Goal: Transaction & Acquisition: Purchase product/service

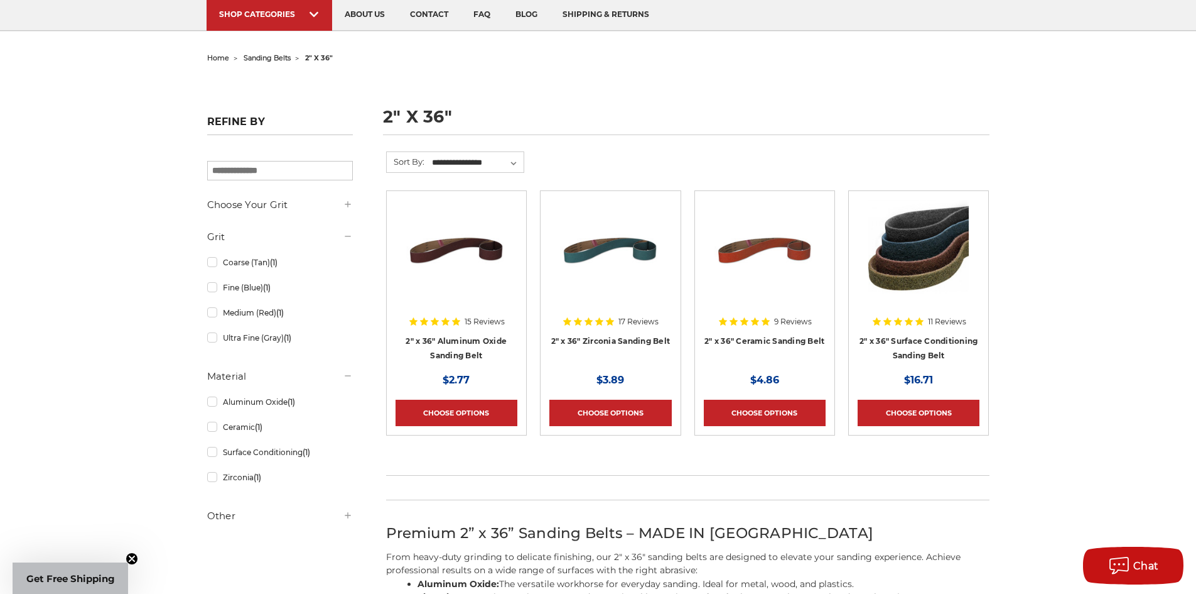
scroll to position [126, 0]
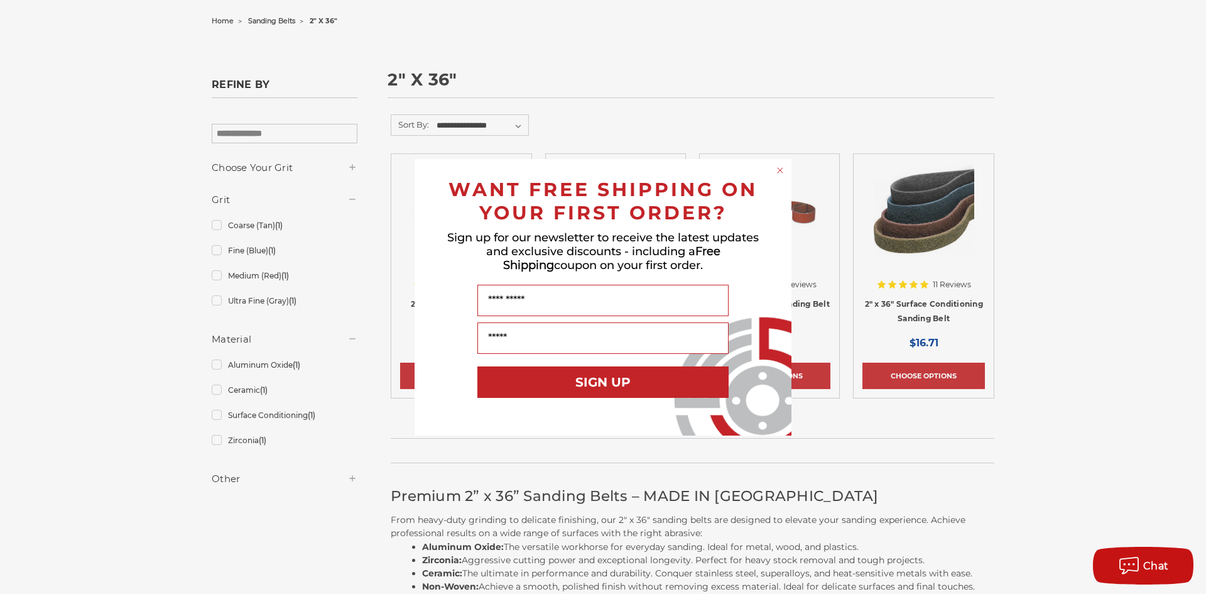
click at [781, 171] on circle "Close dialog" at bounding box center [780, 170] width 12 height 12
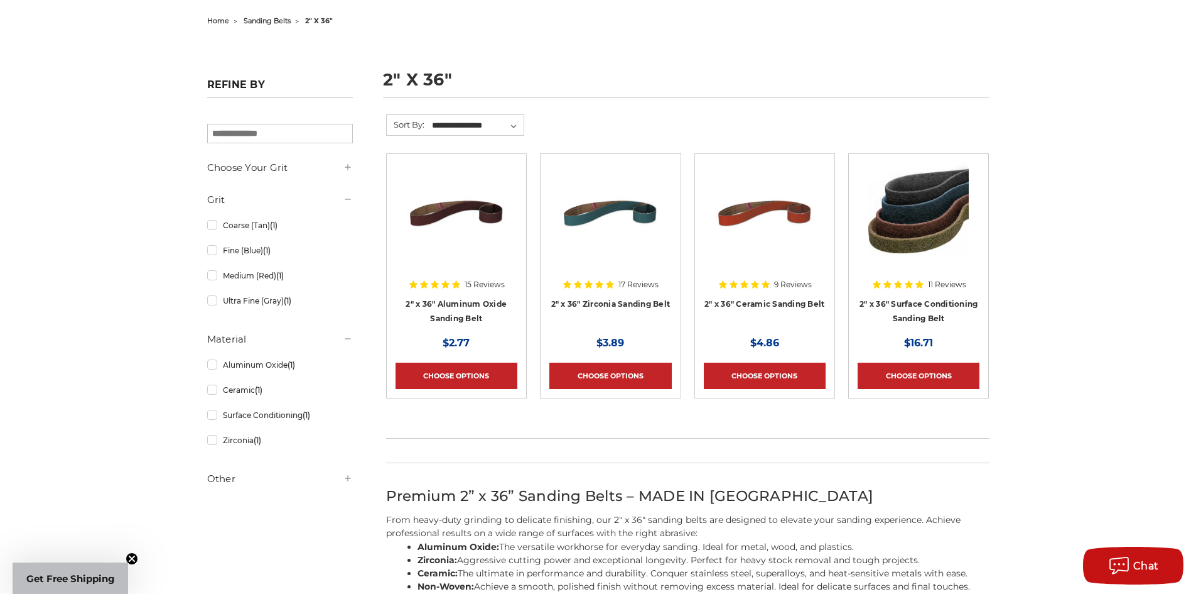
click at [460, 227] on img at bounding box center [456, 213] width 100 height 100
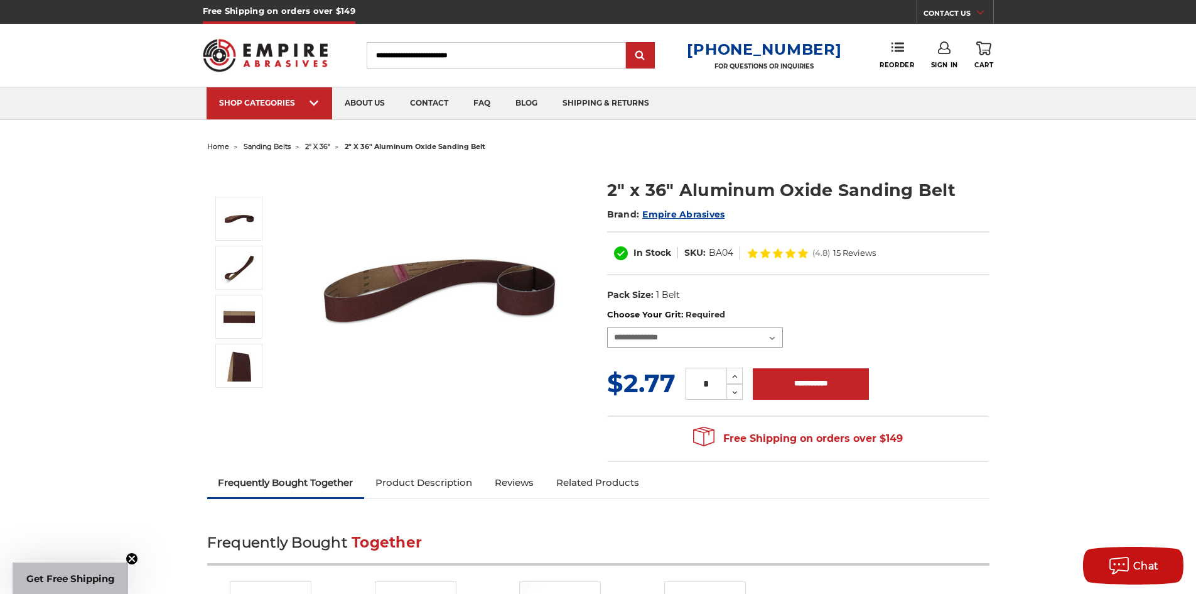
click at [714, 331] on select "**********" at bounding box center [695, 337] width 176 height 20
